Goal: Task Accomplishment & Management: Manage account settings

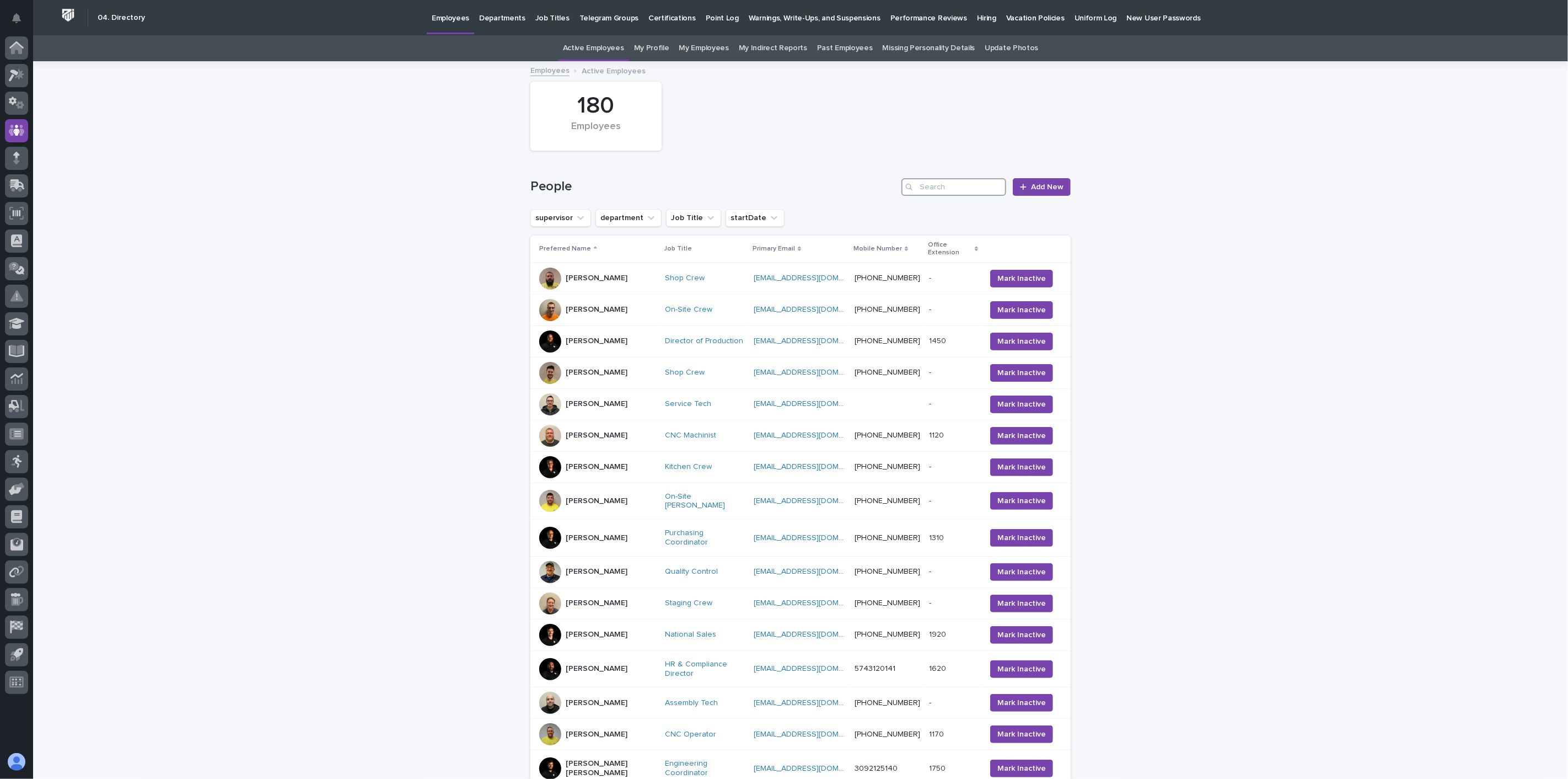
click at [925, 187] on input "Search" at bounding box center [953, 186] width 104 height 17
click at [977, 182] on input "Search" at bounding box center [953, 186] width 104 height 17
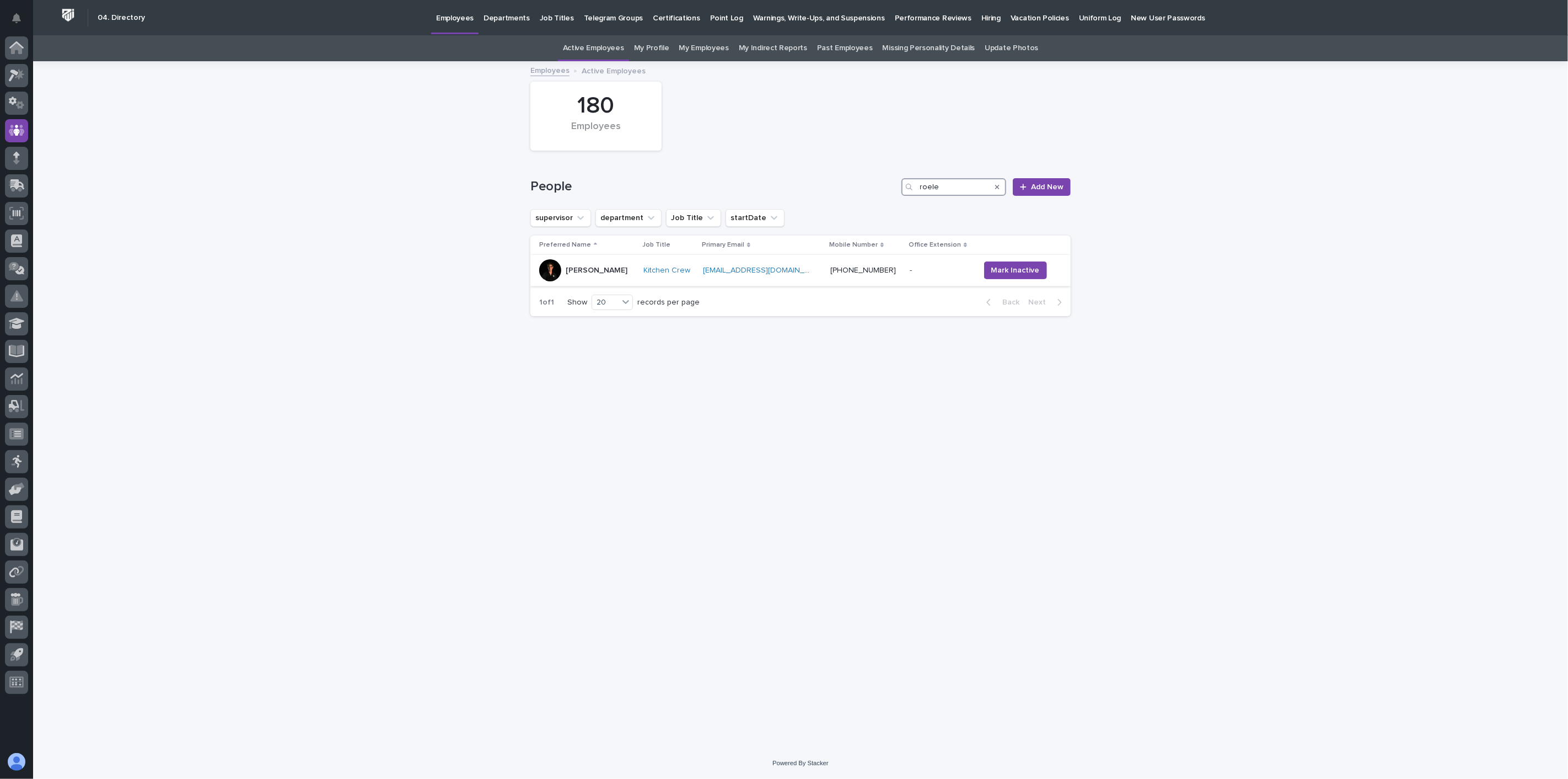
type input "roele"
click at [602, 280] on div "[PERSON_NAME]" at bounding box center [587, 270] width 95 height 22
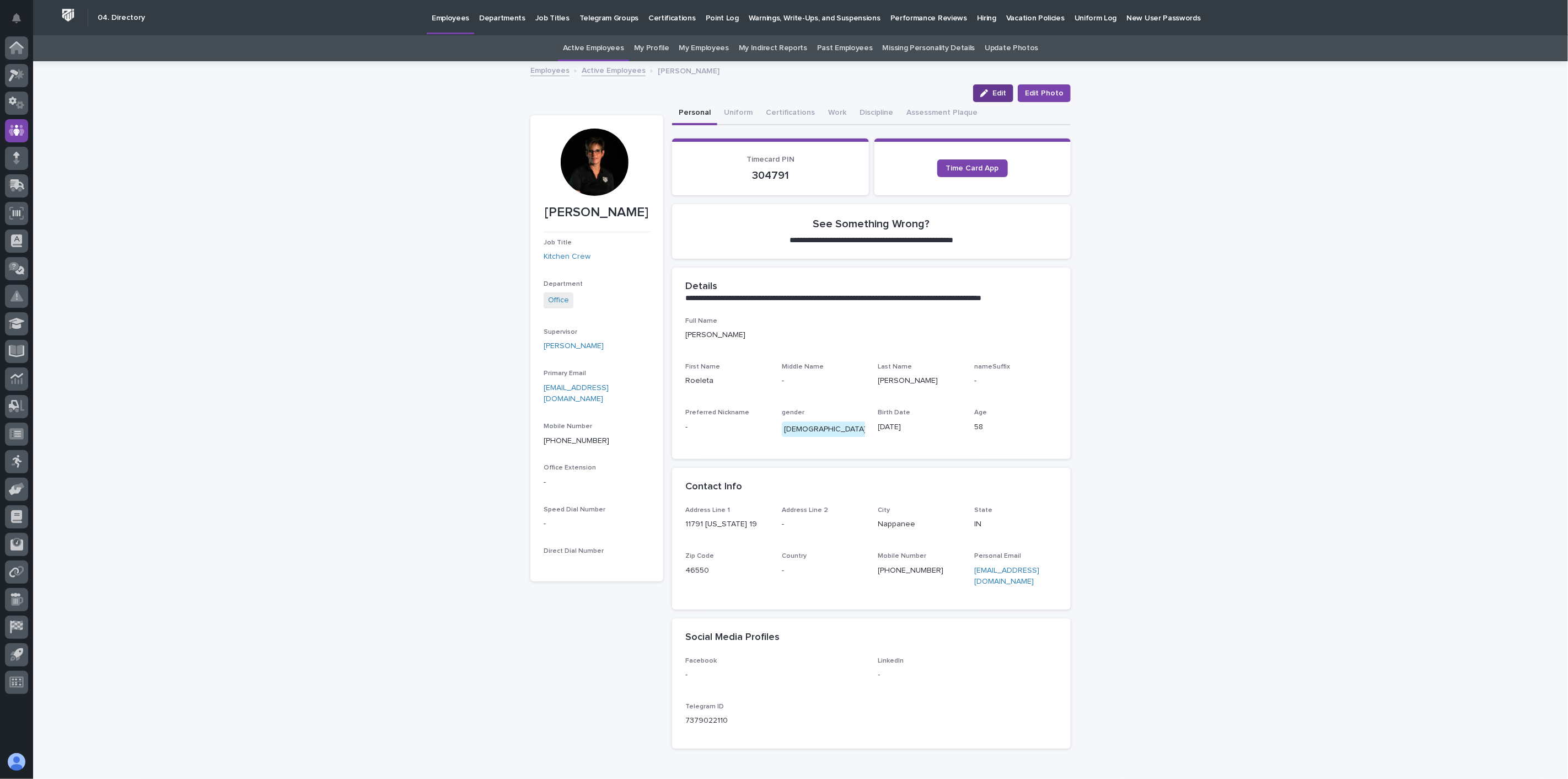
click at [993, 94] on span "Edit" at bounding box center [999, 93] width 14 height 7
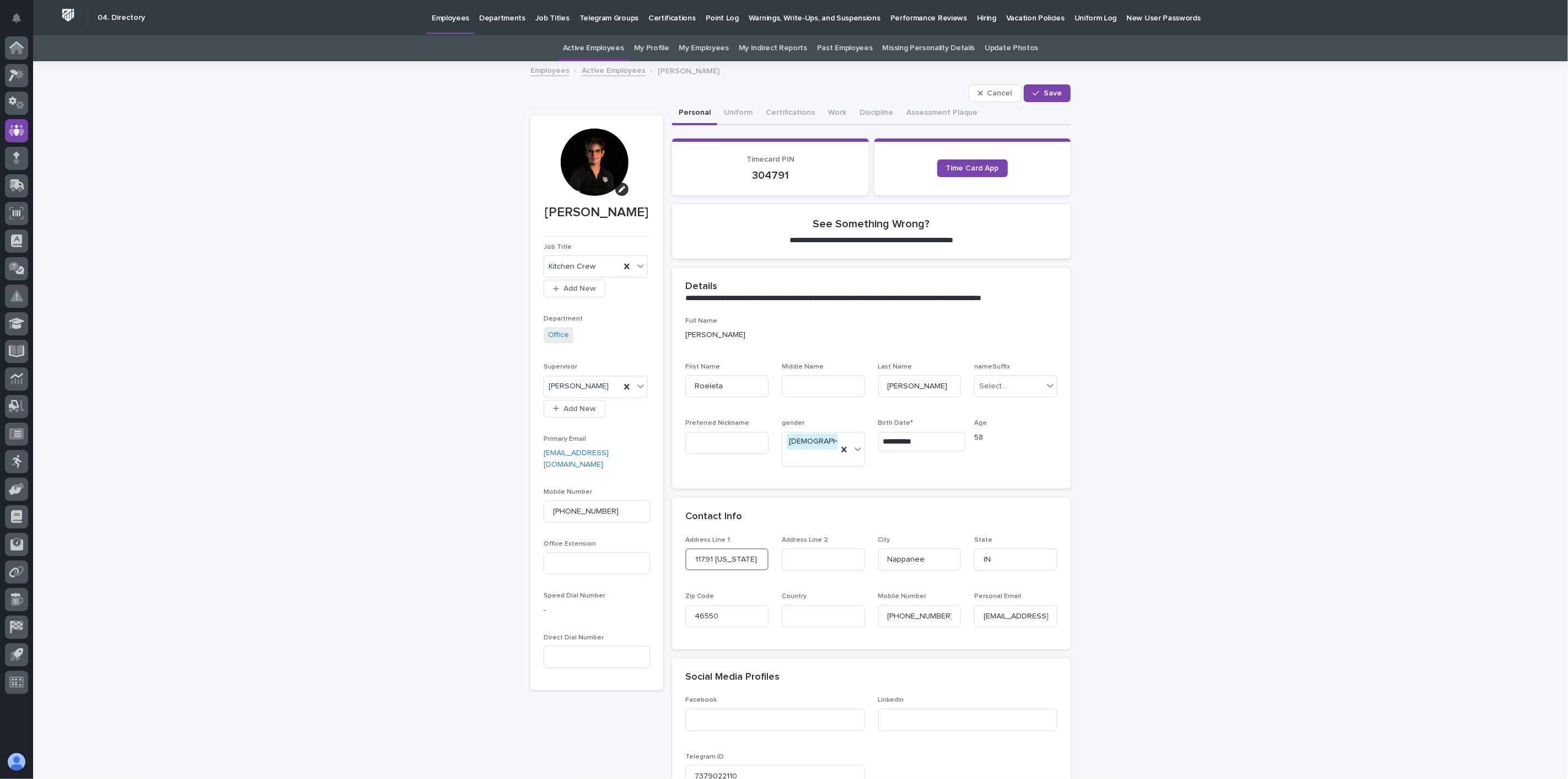
drag, startPoint x: 713, startPoint y: 542, endPoint x: 646, endPoint y: 536, distance: 67.3
click at [647, 539] on div "**********" at bounding box center [800, 460] width 541 height 716
type input "[STREET_ADDRESS]"
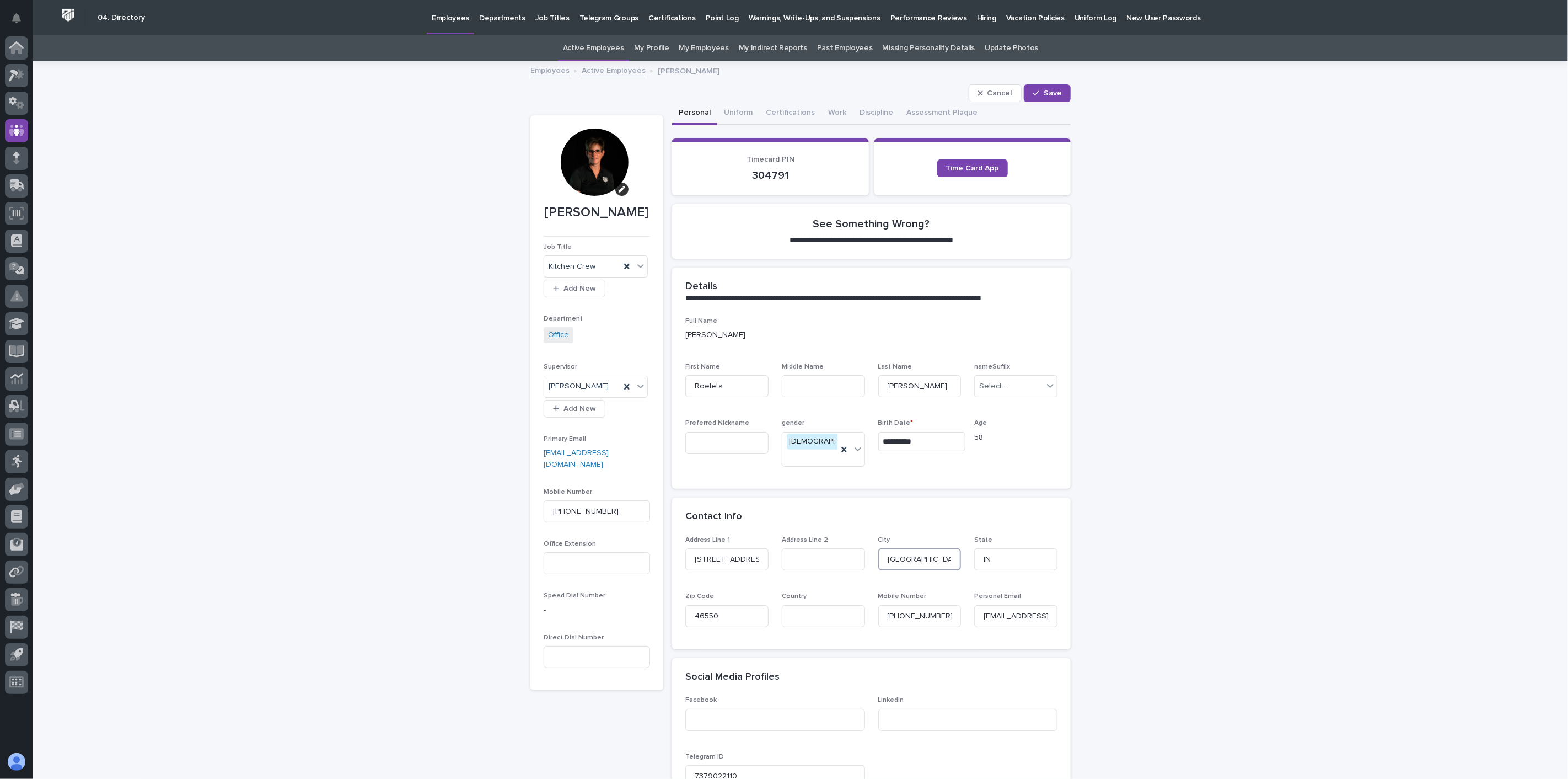
type input "[GEOGRAPHIC_DATA]"
type input "46508"
click at [1045, 92] on span "Save" at bounding box center [1053, 93] width 18 height 7
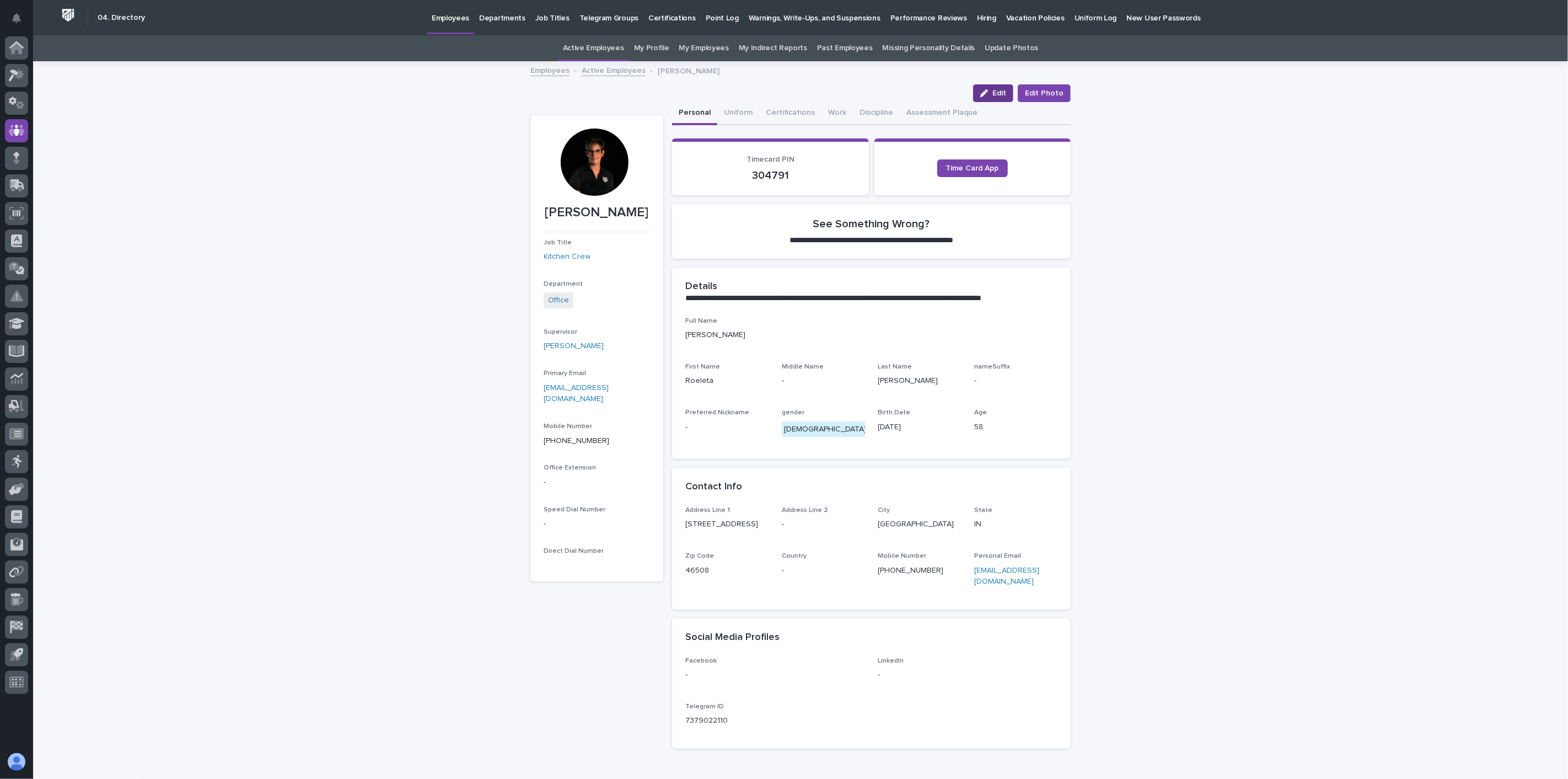
click at [993, 91] on span "Edit" at bounding box center [999, 93] width 14 height 7
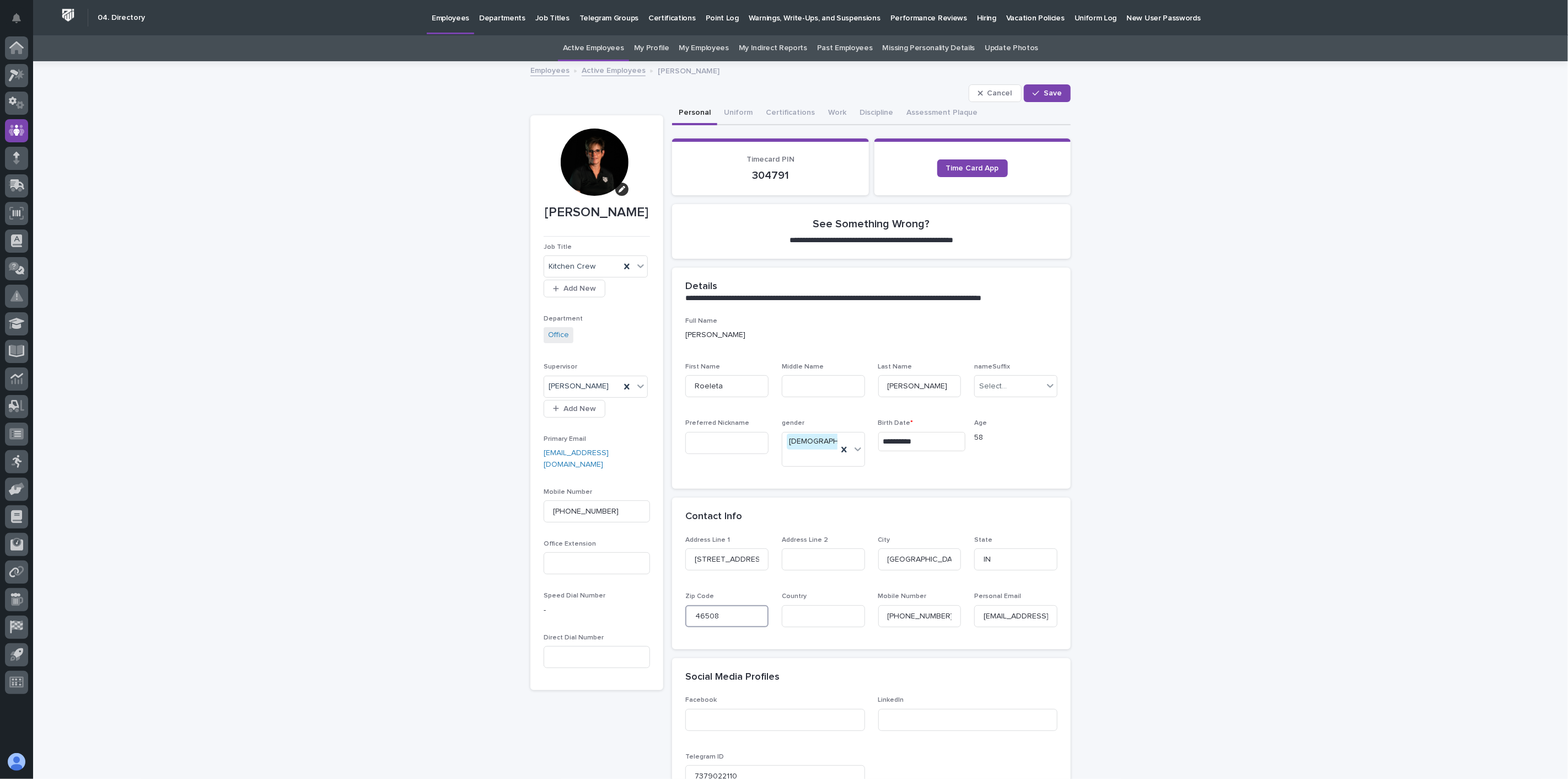
click at [759, 605] on input "46508" at bounding box center [727, 616] width 84 height 22
type input "46580"
click at [1047, 95] on span "Save" at bounding box center [1053, 93] width 18 height 7
